Goal: Information Seeking & Learning: Learn about a topic

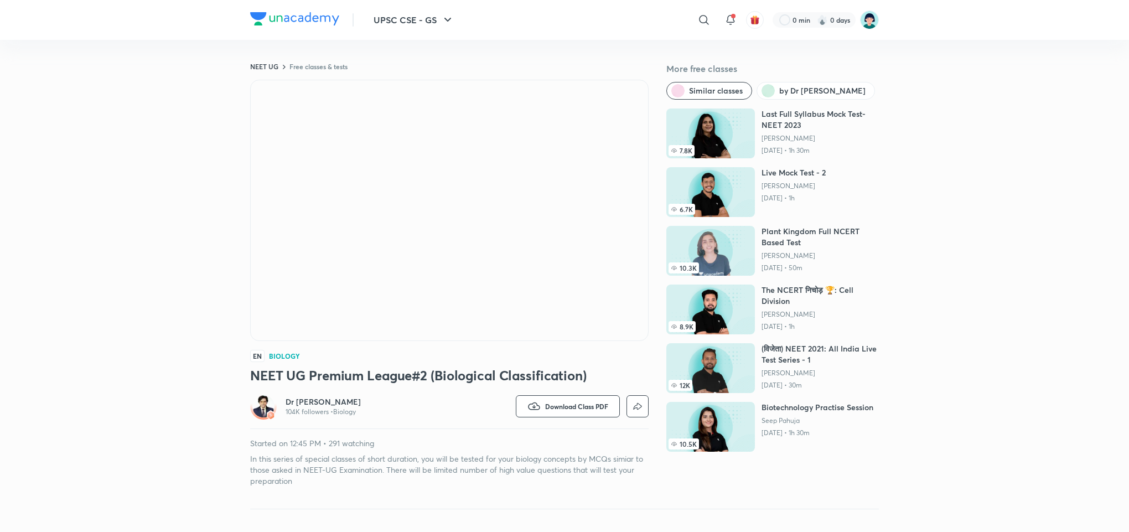
scroll to position [68, 0]
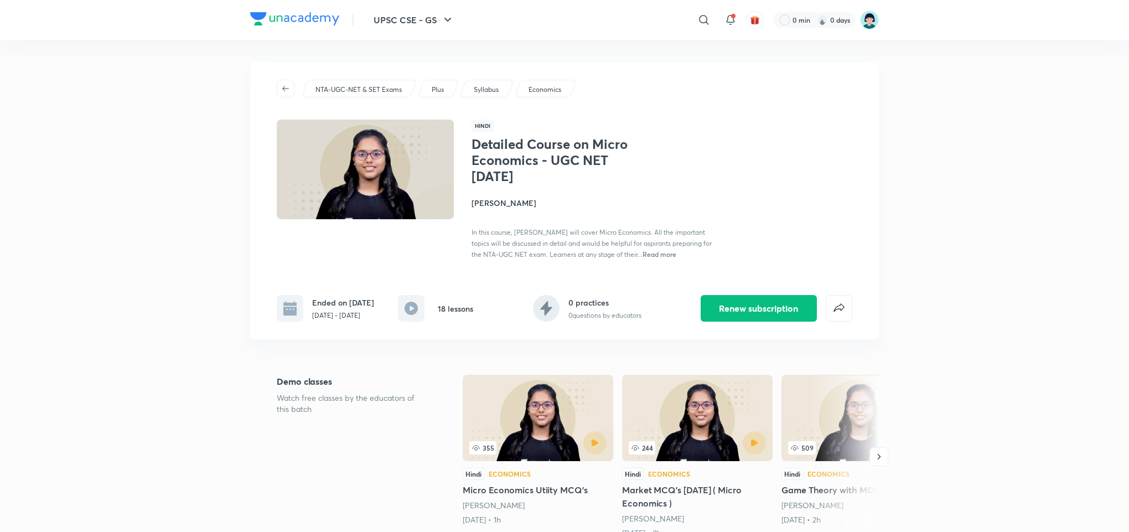
click at [379, 90] on p "NTA-UGC-NET & SET Exams" at bounding box center [358, 90] width 86 height 10
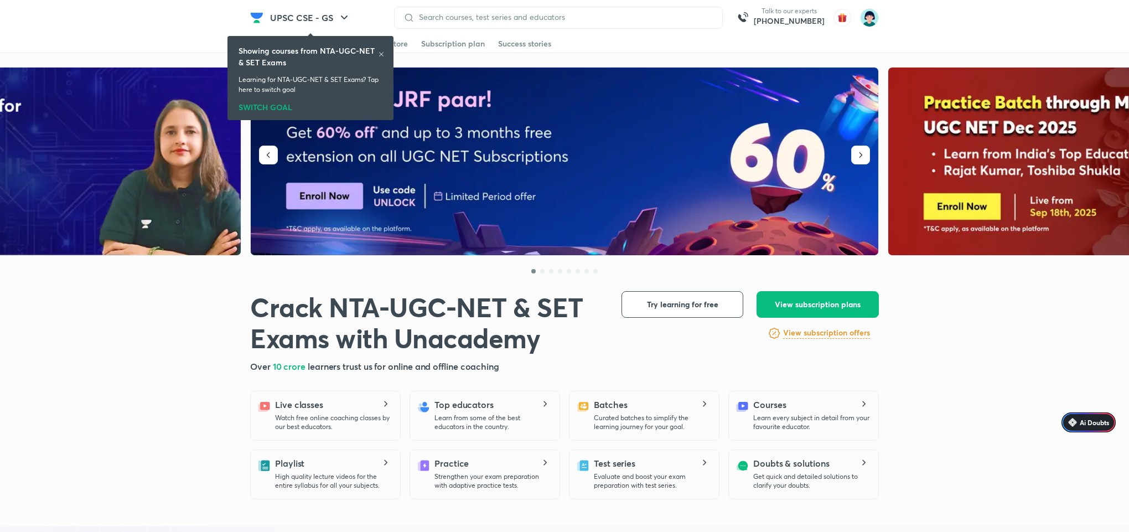
click at [379, 52] on icon at bounding box center [381, 54] width 4 height 4
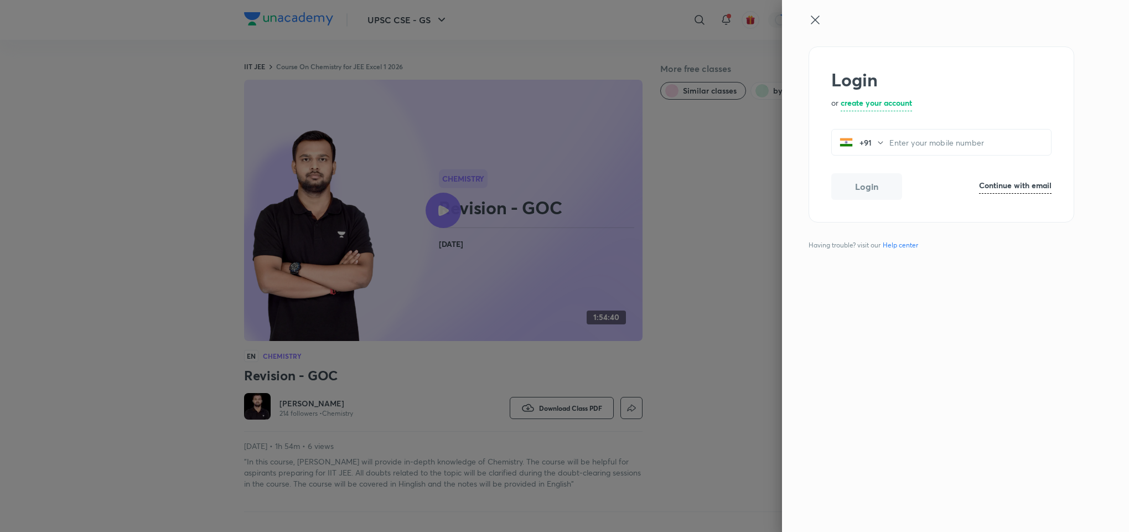
click at [816, 18] on icon at bounding box center [814, 19] width 13 height 13
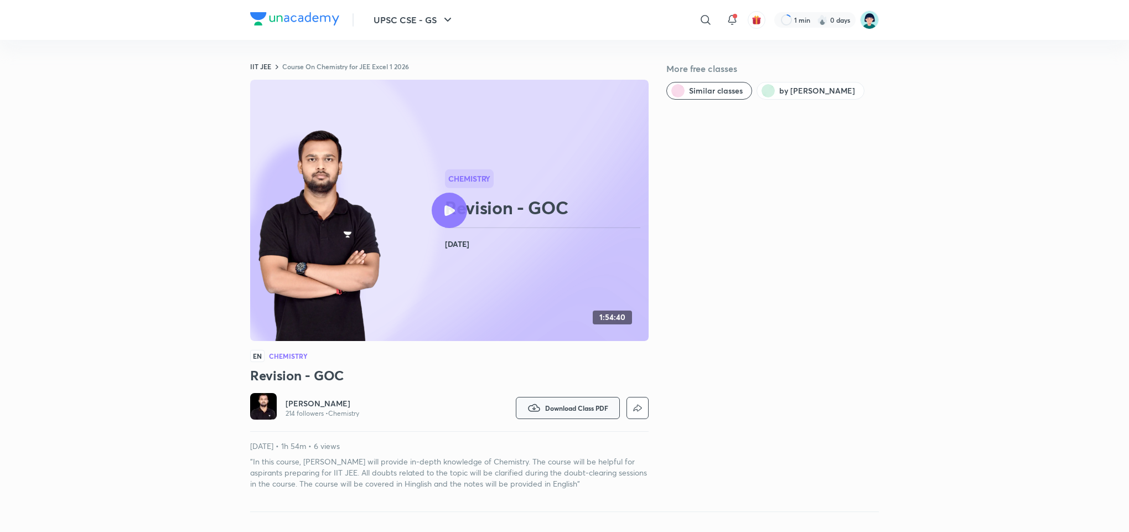
click at [540, 412] on button "Download Class PDF" at bounding box center [568, 408] width 104 height 22
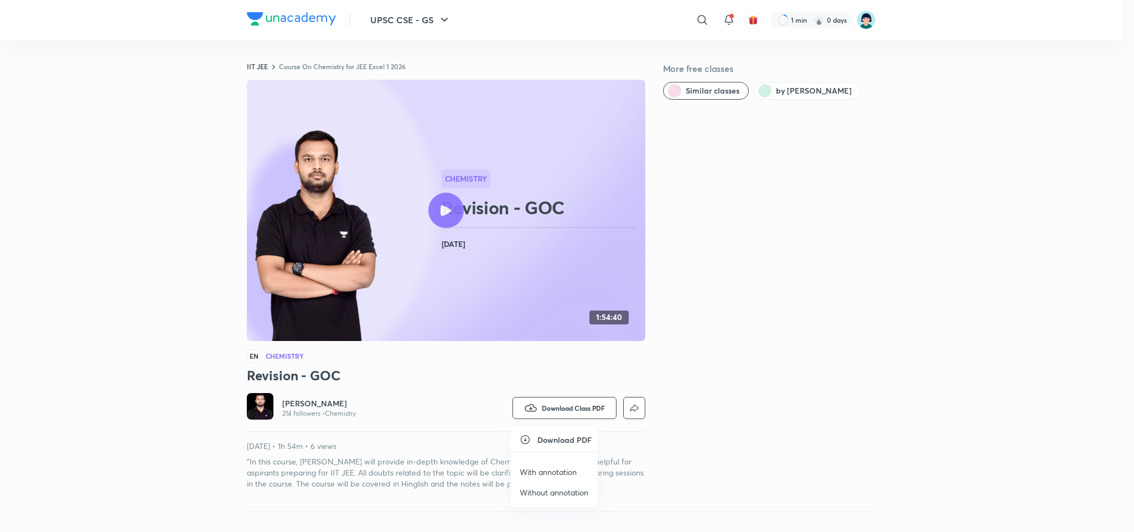
click at [541, 466] on p "With annotation" at bounding box center [548, 472] width 57 height 12
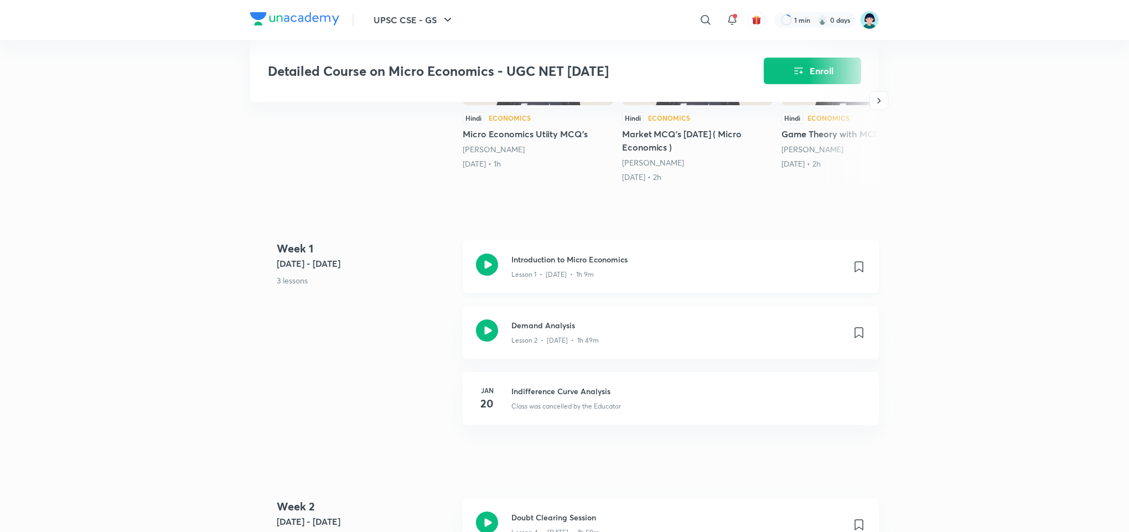
click at [563, 268] on div "Lesson 1 • [DATE] • 1h 9m" at bounding box center [677, 272] width 332 height 14
